Goal: Task Accomplishment & Management: Use online tool/utility

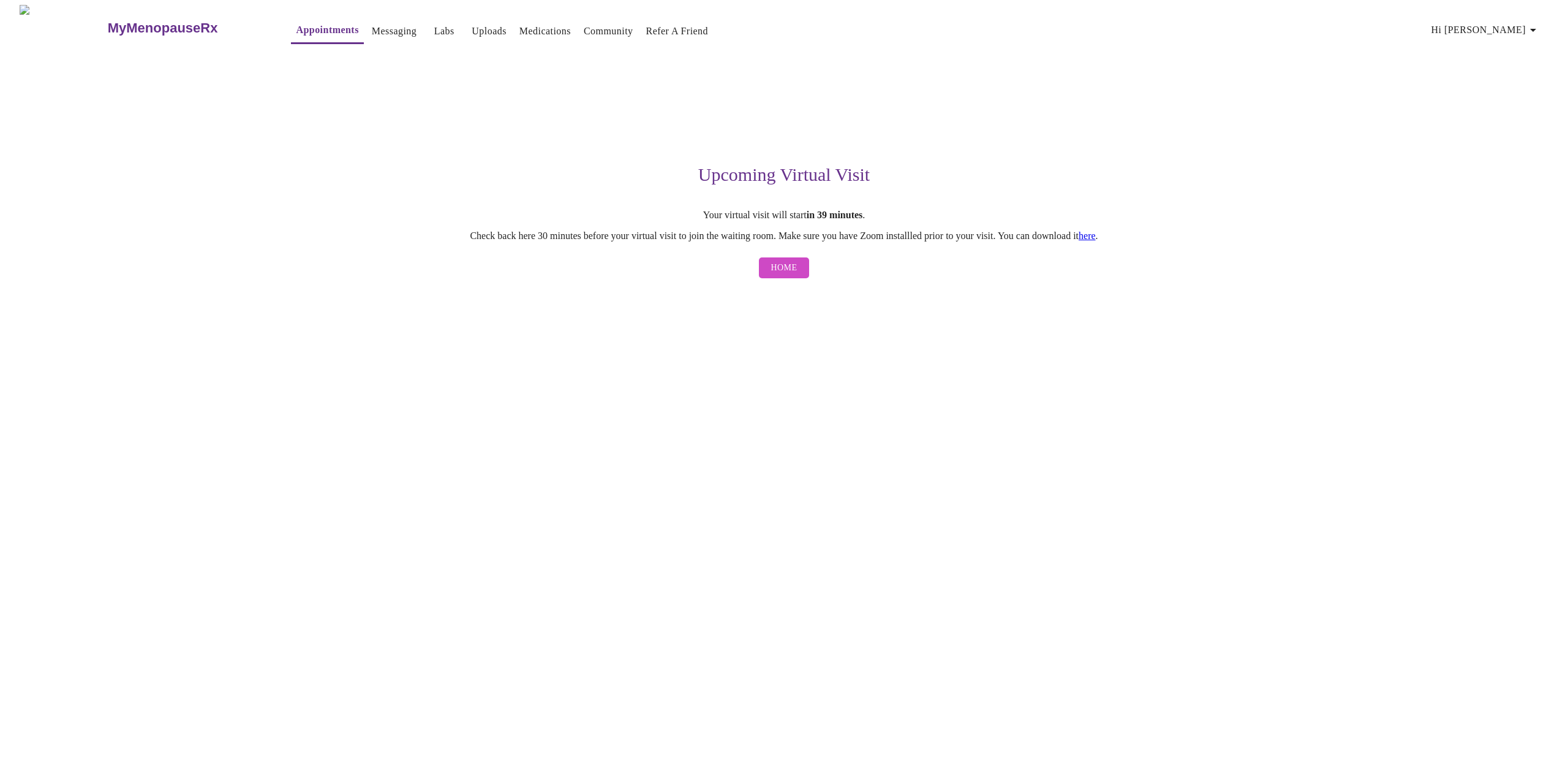
click at [782, 269] on span "Home" at bounding box center [784, 268] width 26 height 15
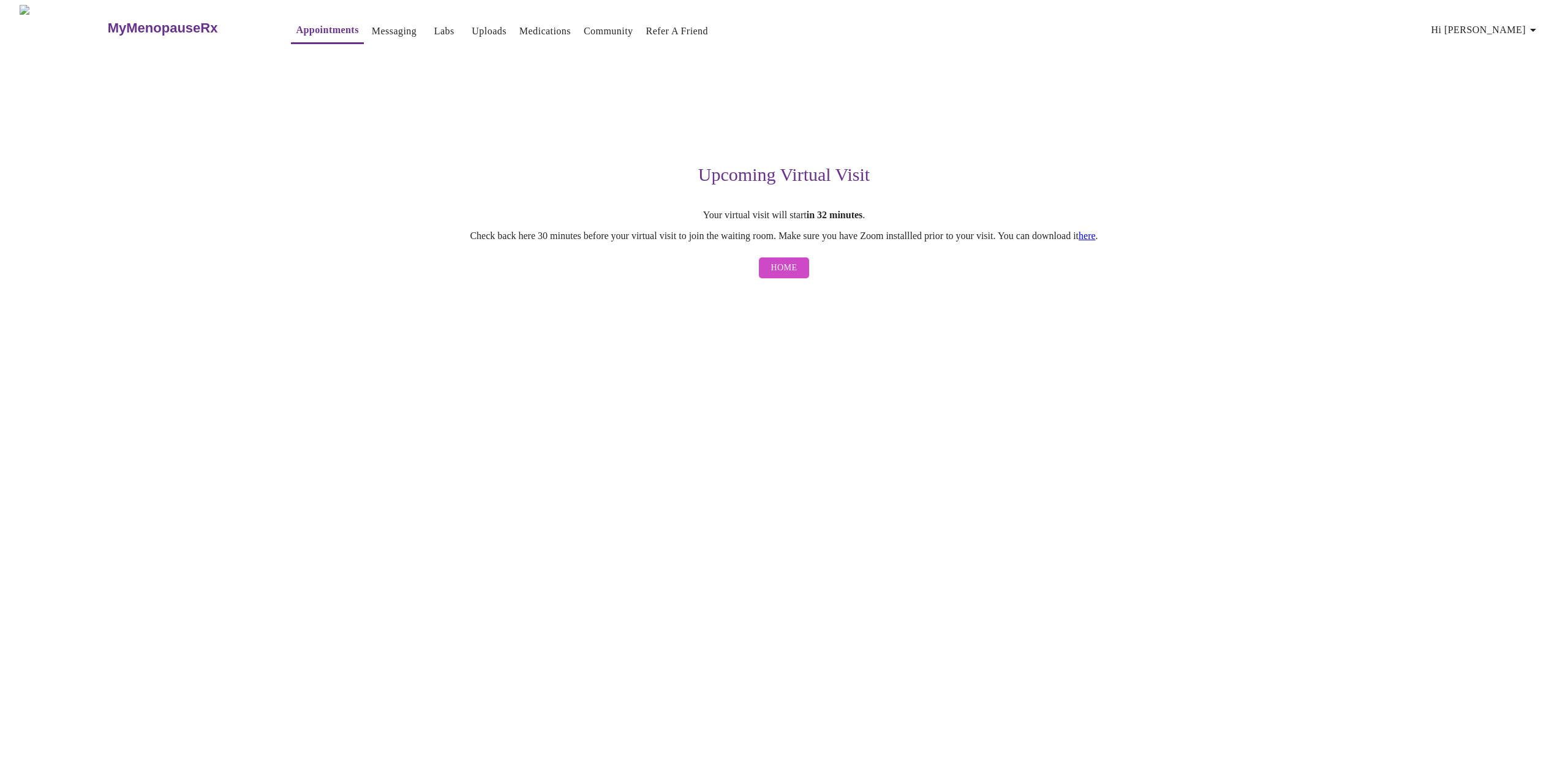
click at [1096, 234] on link "here" at bounding box center [1087, 236] width 17 height 10
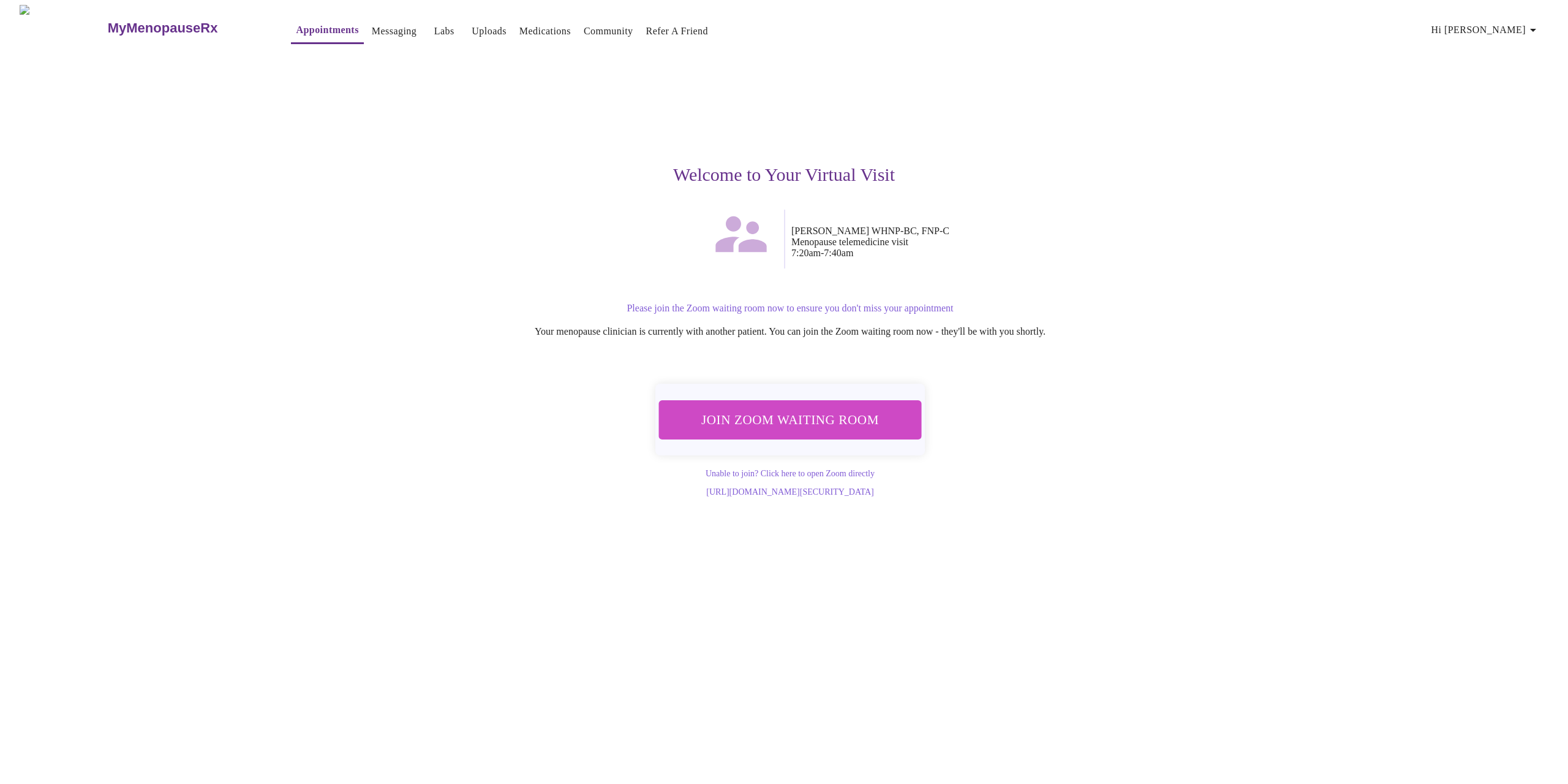
click at [766, 414] on span "Join Zoom Waiting Room" at bounding box center [790, 419] width 231 height 23
click at [360, 404] on div "MyMenopauseRx Appointments Messaging Labs Uploads Medications Community Refer a…" at bounding box center [784, 251] width 1558 height 492
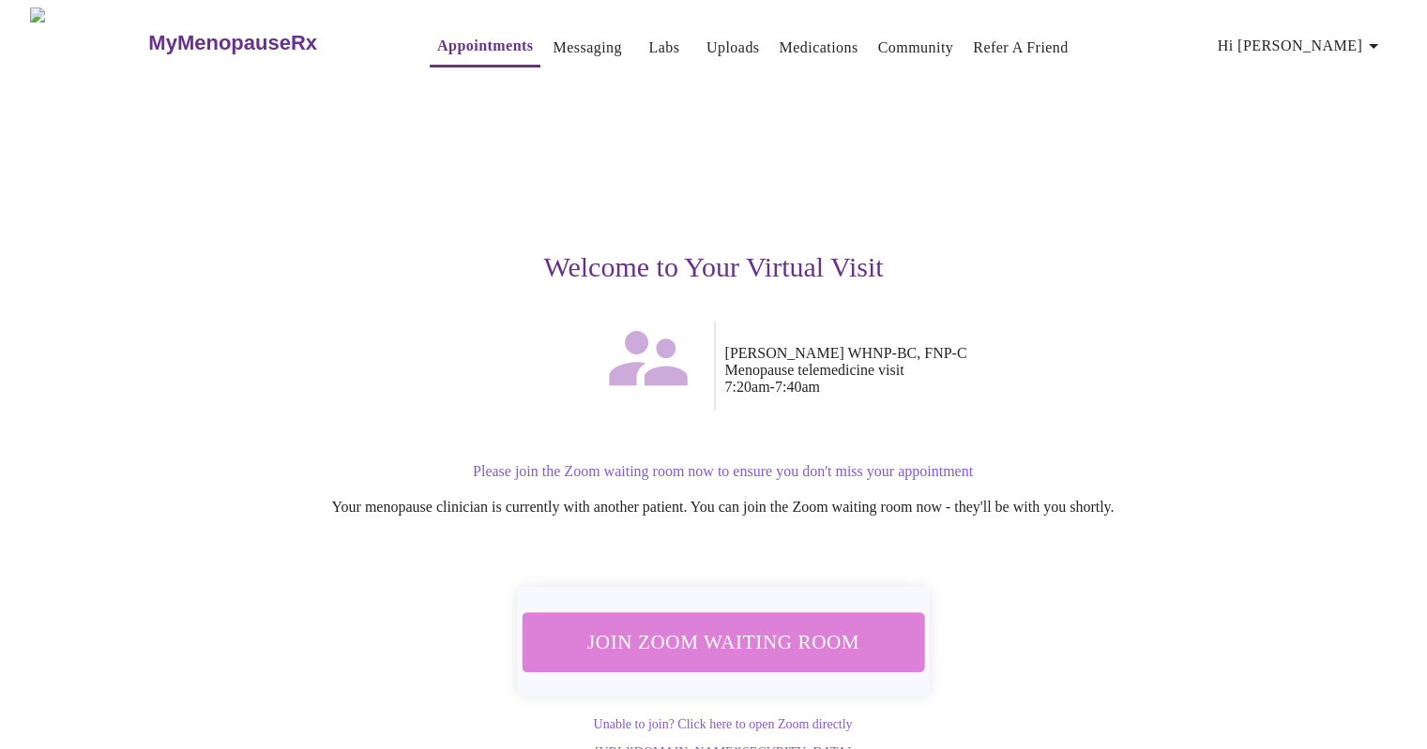
click at [738, 638] on span "Join Zoom Waiting Room" at bounding box center [722, 642] width 353 height 35
